Goal: Task Accomplishment & Management: Use online tool/utility

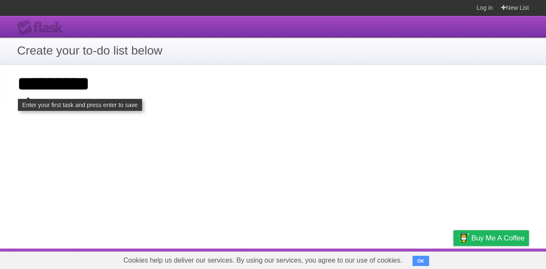
type input "*********"
click input "**********" at bounding box center [0, 0] width 0 height 0
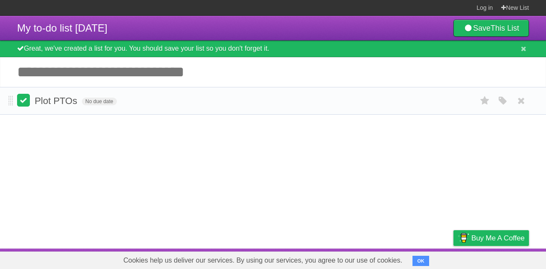
click at [26, 105] on label at bounding box center [23, 100] width 13 height 13
